Goal: Information Seeking & Learning: Learn about a topic

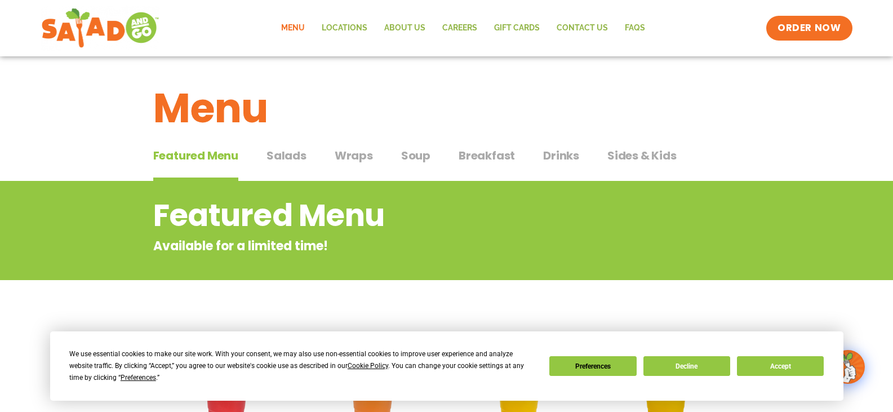
click at [647, 156] on span "Sides & Kids" at bounding box center [641, 155] width 69 height 17
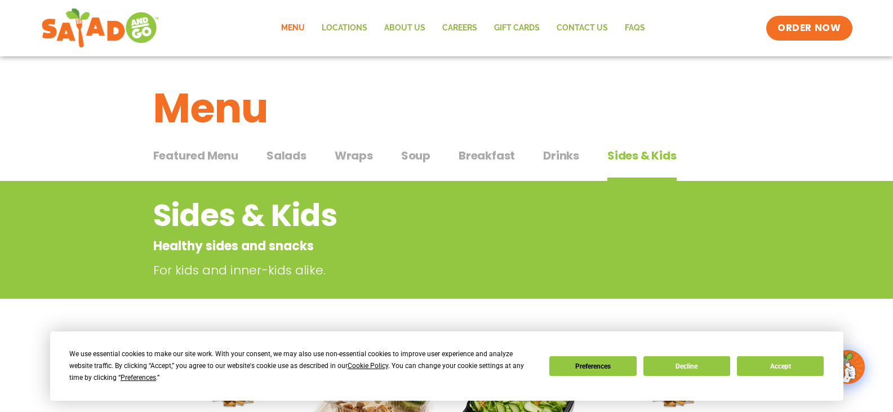
click at [406, 154] on span "Soup" at bounding box center [415, 155] width 29 height 17
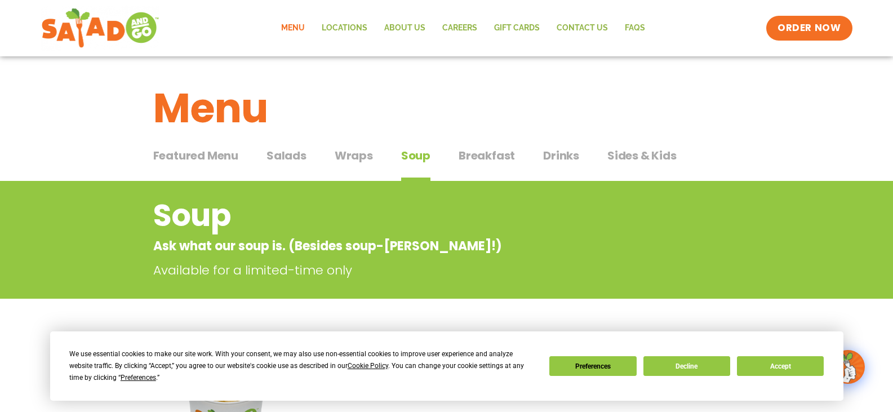
click at [364, 158] on span "Wraps" at bounding box center [354, 155] width 38 height 17
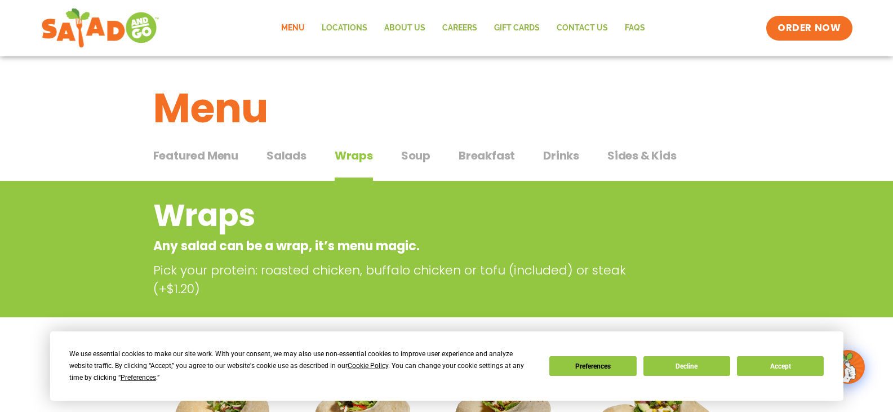
click at [483, 158] on span "Breakfast" at bounding box center [487, 155] width 56 height 17
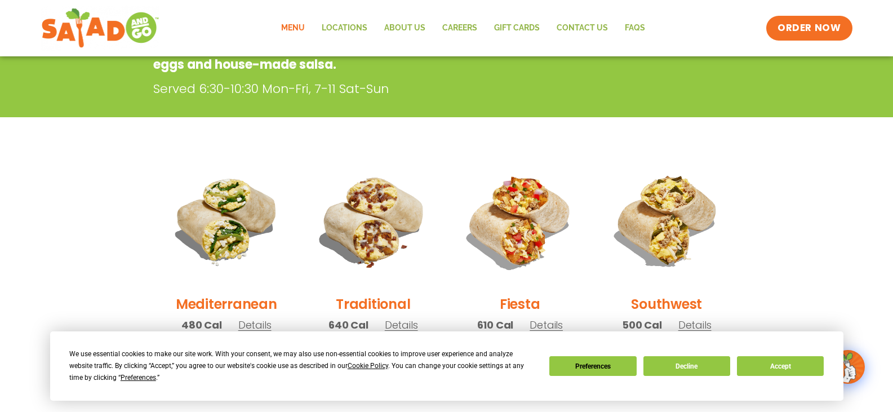
scroll to position [56, 0]
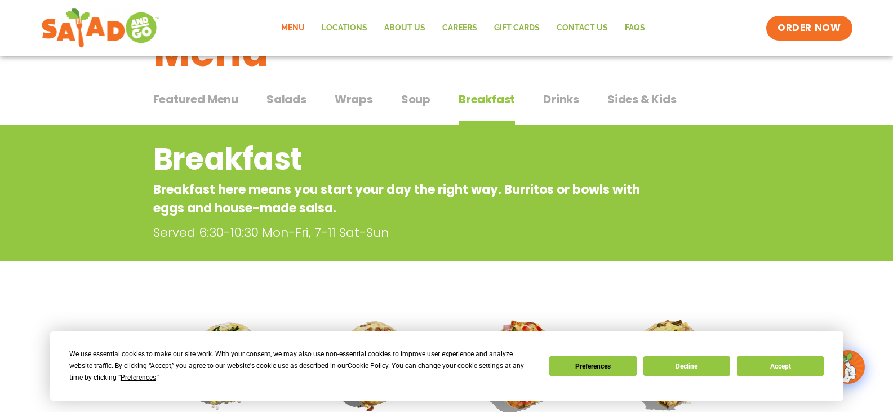
click at [554, 103] on span "Drinks" at bounding box center [561, 99] width 36 height 17
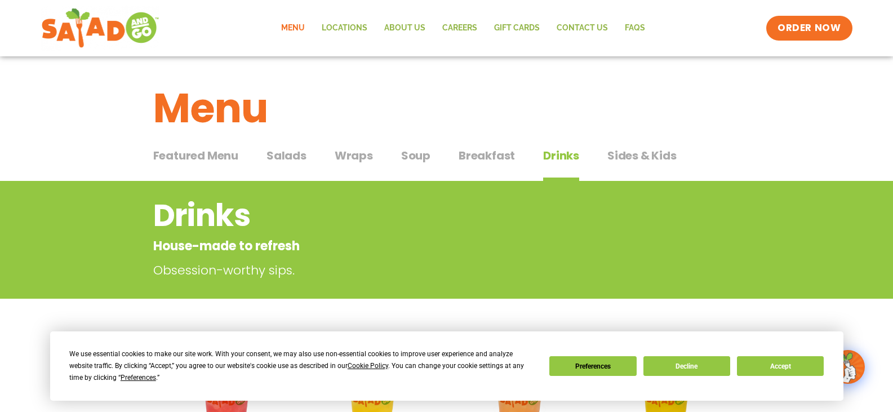
click at [284, 158] on span "Salads" at bounding box center [286, 155] width 40 height 17
